Goal: Transaction & Acquisition: Purchase product/service

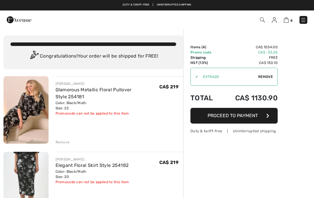
checkbox input "true"
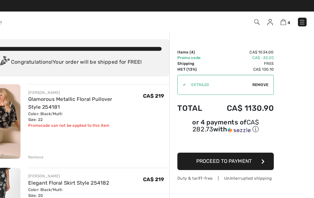
click at [301, 21] on img at bounding box center [304, 20] width 6 height 6
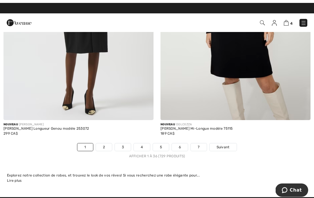
scroll to position [4608, 0]
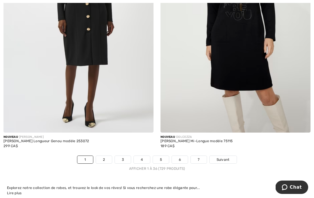
click at [104, 156] on link "2" at bounding box center [104, 160] width 16 height 8
click at [100, 156] on link "2" at bounding box center [104, 160] width 16 height 8
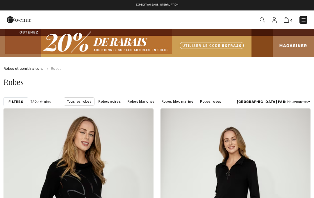
checkbox input "true"
click at [276, 22] on img at bounding box center [274, 20] width 5 height 6
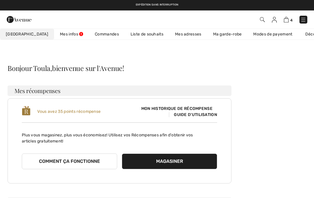
checkbox input "true"
click at [273, 22] on img at bounding box center [274, 20] width 5 height 6
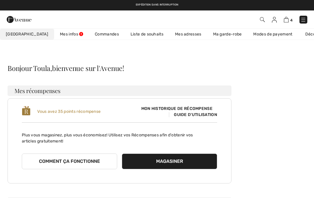
click at [54, 37] on link "Mes infos" at bounding box center [71, 34] width 35 height 11
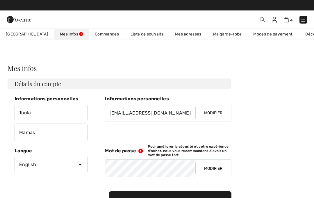
click at [15, 35] on span "[GEOGRAPHIC_DATA]" at bounding box center [27, 34] width 43 height 6
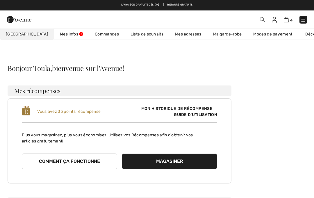
click at [276, 20] on img at bounding box center [274, 20] width 5 height 6
checkbox input "true"
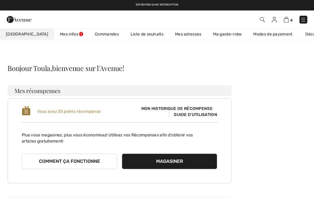
click at [273, 20] on img at bounding box center [274, 20] width 5 height 6
click at [274, 20] on img at bounding box center [274, 20] width 5 height 6
click at [22, 34] on span "Mon Avenue" at bounding box center [27, 34] width 43 height 6
click at [307, 17] on link at bounding box center [304, 20] width 8 height 8
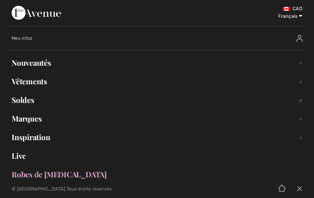
click at [300, 17] on select "English Français" at bounding box center [288, 14] width 30 height 17
select select "https://www.1ereavenue.com/en/my+account/"
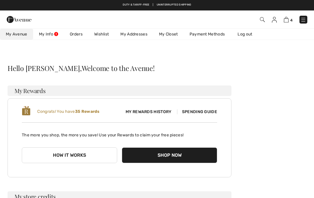
checkbox input "true"
click at [107, 37] on link "Wishlist" at bounding box center [102, 34] width 26 height 11
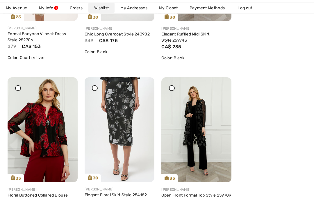
scroll to position [262, 0]
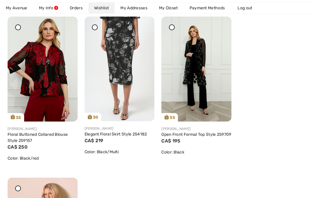
click at [190, 171] on div "25 Share Joseph Ribkoff Formal Bodycon V-neck Dress Style 252706 279 CA$ 153 Co…" at bounding box center [119, 97] width 231 height 484
click at [221, 105] on div "Share" at bounding box center [210, 111] width 35 height 21
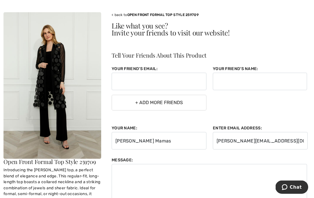
scroll to position [59, 0]
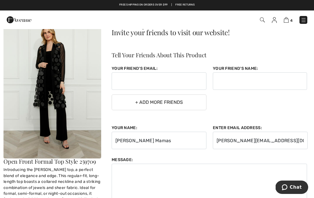
click at [77, 126] on img at bounding box center [52, 85] width 98 height 147
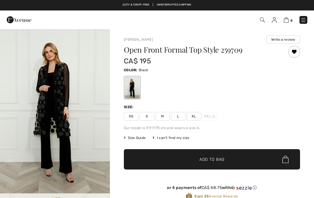
checkbox input "true"
click at [197, 115] on span "XL" at bounding box center [194, 116] width 15 height 9
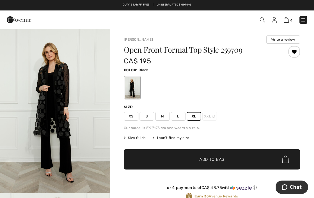
click at [170, 161] on span "✔ Added to Bag Add to Bag" at bounding box center [212, 159] width 176 height 20
click at [160, 164] on span "✔ Added to Bag Add to Bag" at bounding box center [212, 159] width 176 height 20
click at [263, 20] on img at bounding box center [262, 19] width 5 height 5
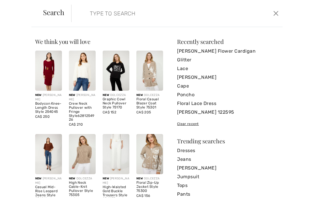
click at [97, 13] on input "search" at bounding box center [156, 13] width 140 height 17
